Goal: Contribute content

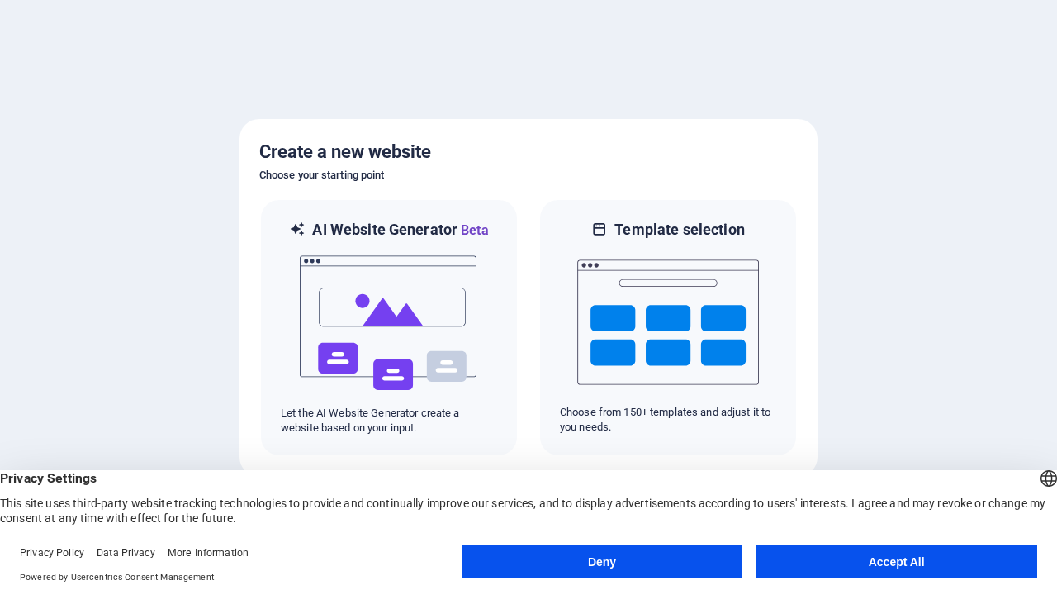
click at [602, 562] on button "Deny" at bounding box center [603, 561] width 282 height 33
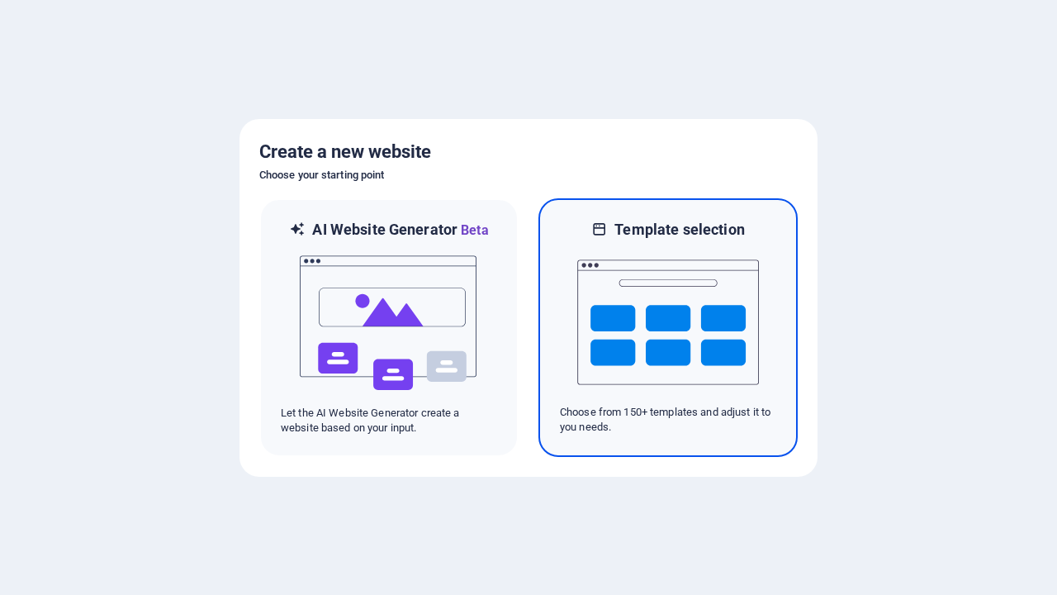
click at [668, 327] on img at bounding box center [668, 322] width 182 height 165
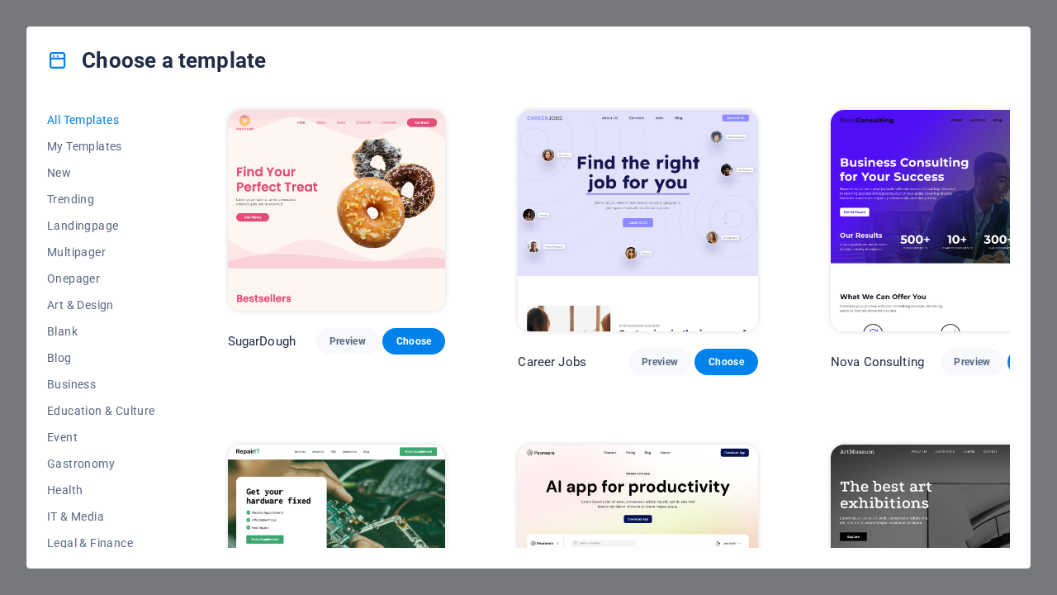
scroll to position [1080, 0]
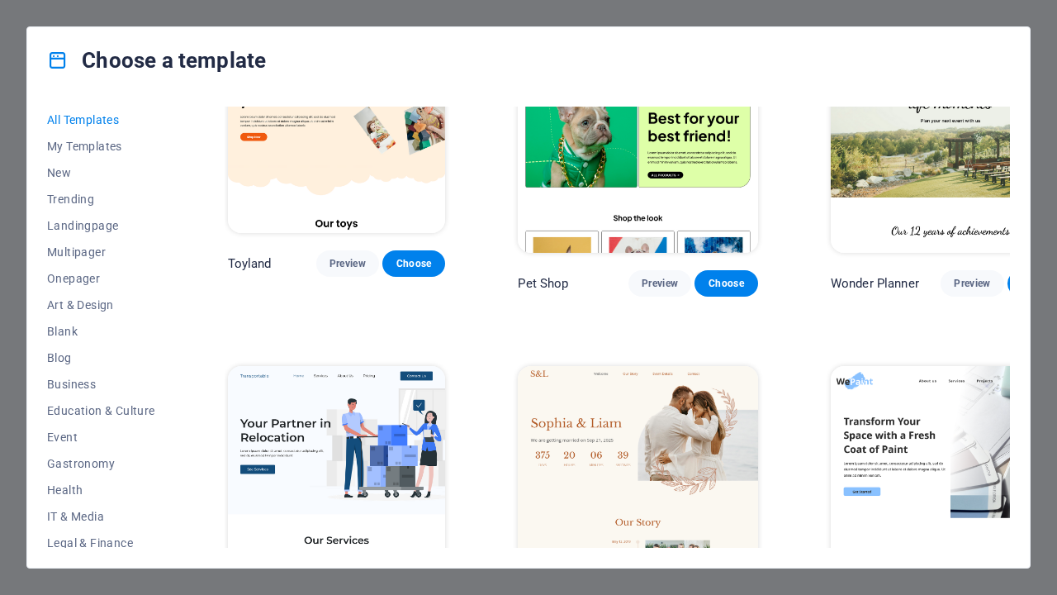
click at [414, 591] on span "Choose" at bounding box center [414, 597] width 36 height 13
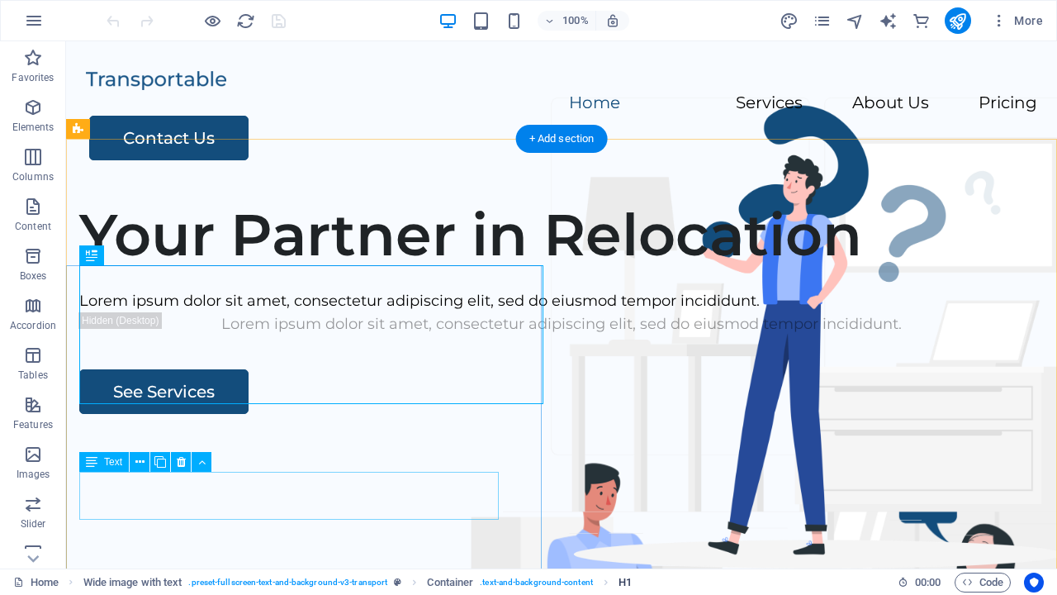
click at [625, 582] on span "H1" at bounding box center [625, 582] width 13 height 20
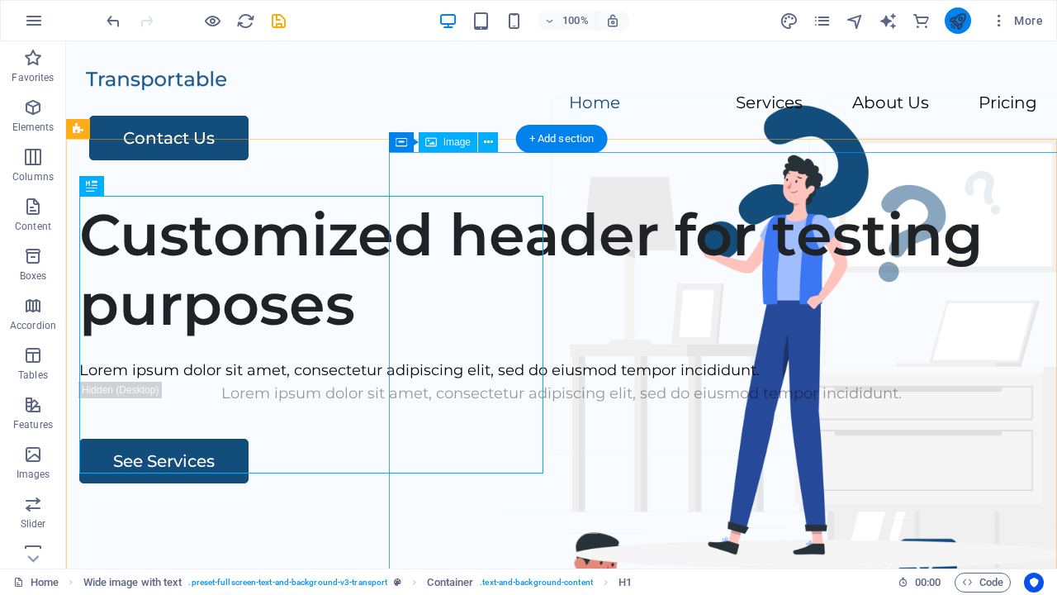
click at [957, 21] on icon "publish" at bounding box center [957, 21] width 19 height 19
checkbox input "false"
click at [625, 582] on span "H1" at bounding box center [625, 582] width 13 height 20
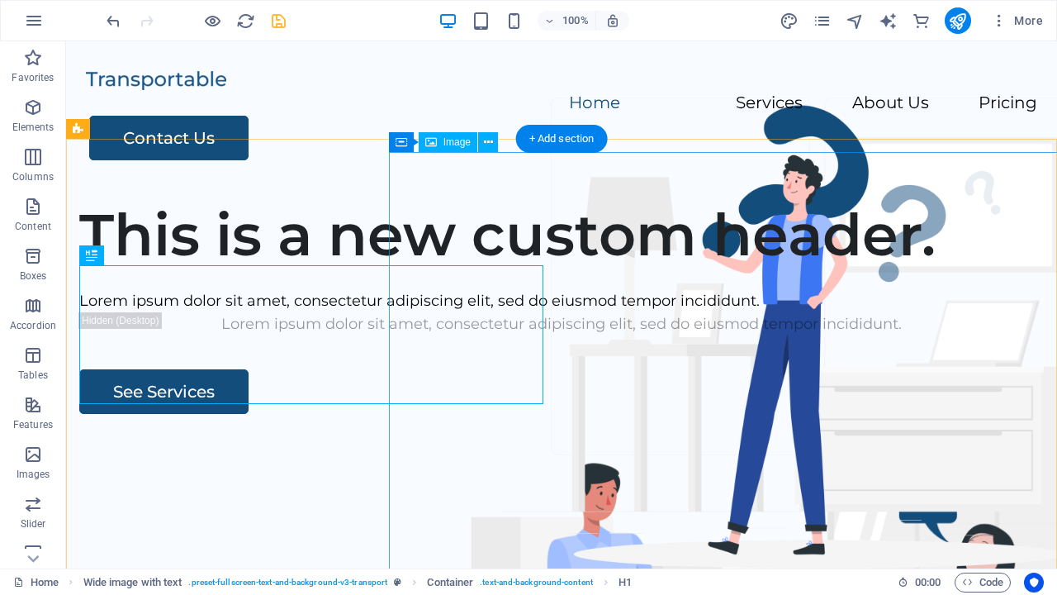
click at [278, 21] on icon "save" at bounding box center [278, 21] width 19 height 19
checkbox input "false"
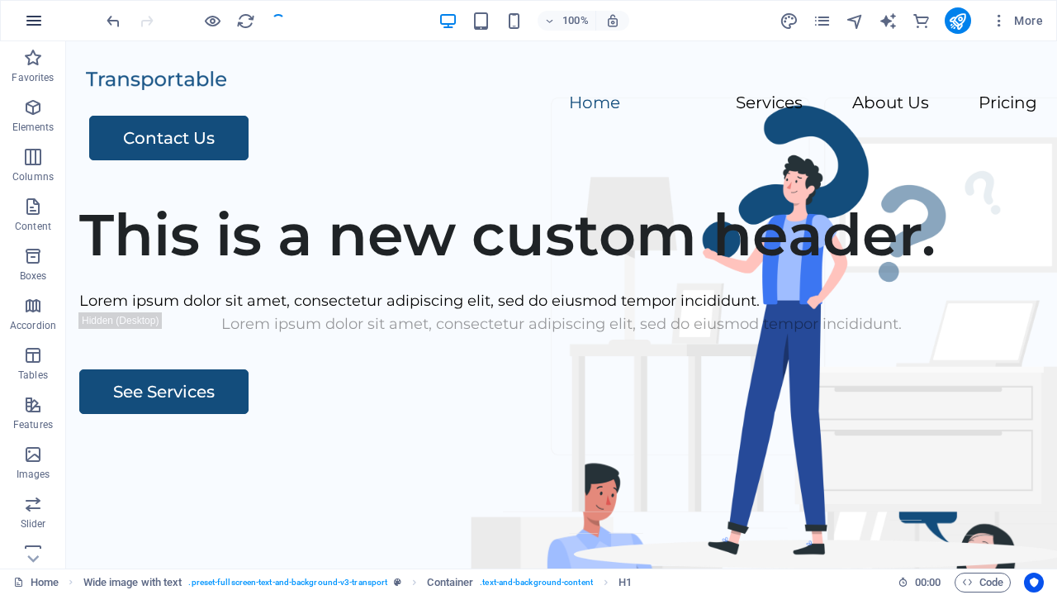
click at [34, 21] on icon "button" at bounding box center [34, 21] width 20 height 20
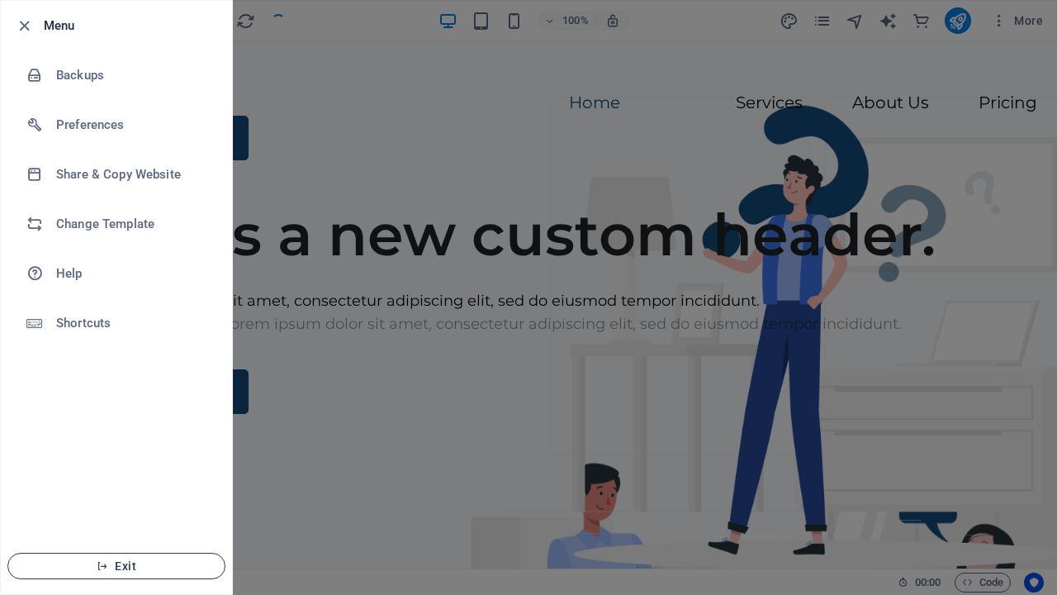
click at [116, 566] on span "Exit" at bounding box center [116, 565] width 190 height 13
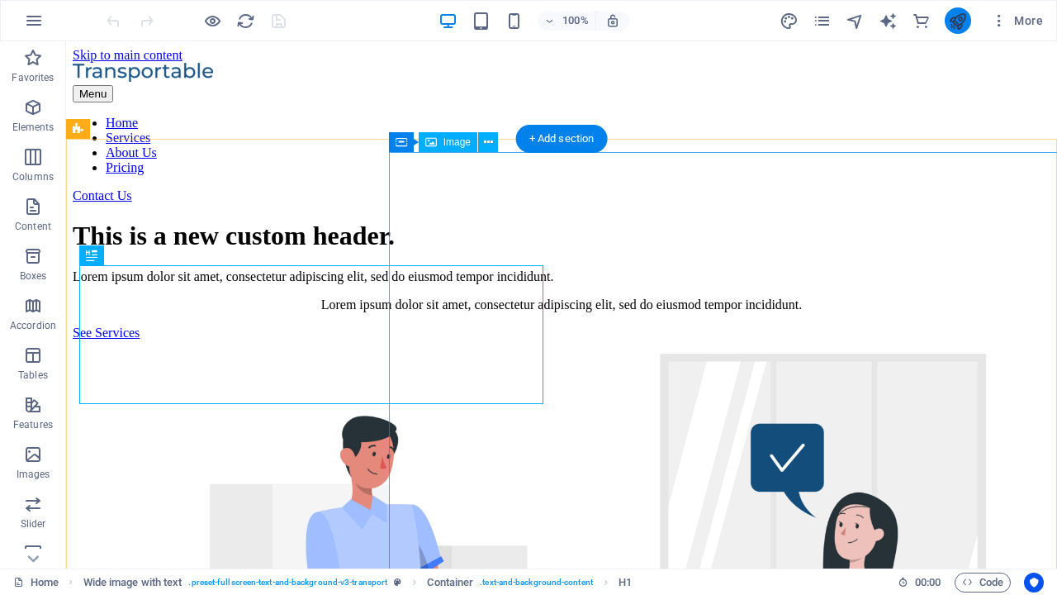
click at [957, 21] on icon "publish" at bounding box center [957, 21] width 19 height 19
